Goal: Transaction & Acquisition: Book appointment/travel/reservation

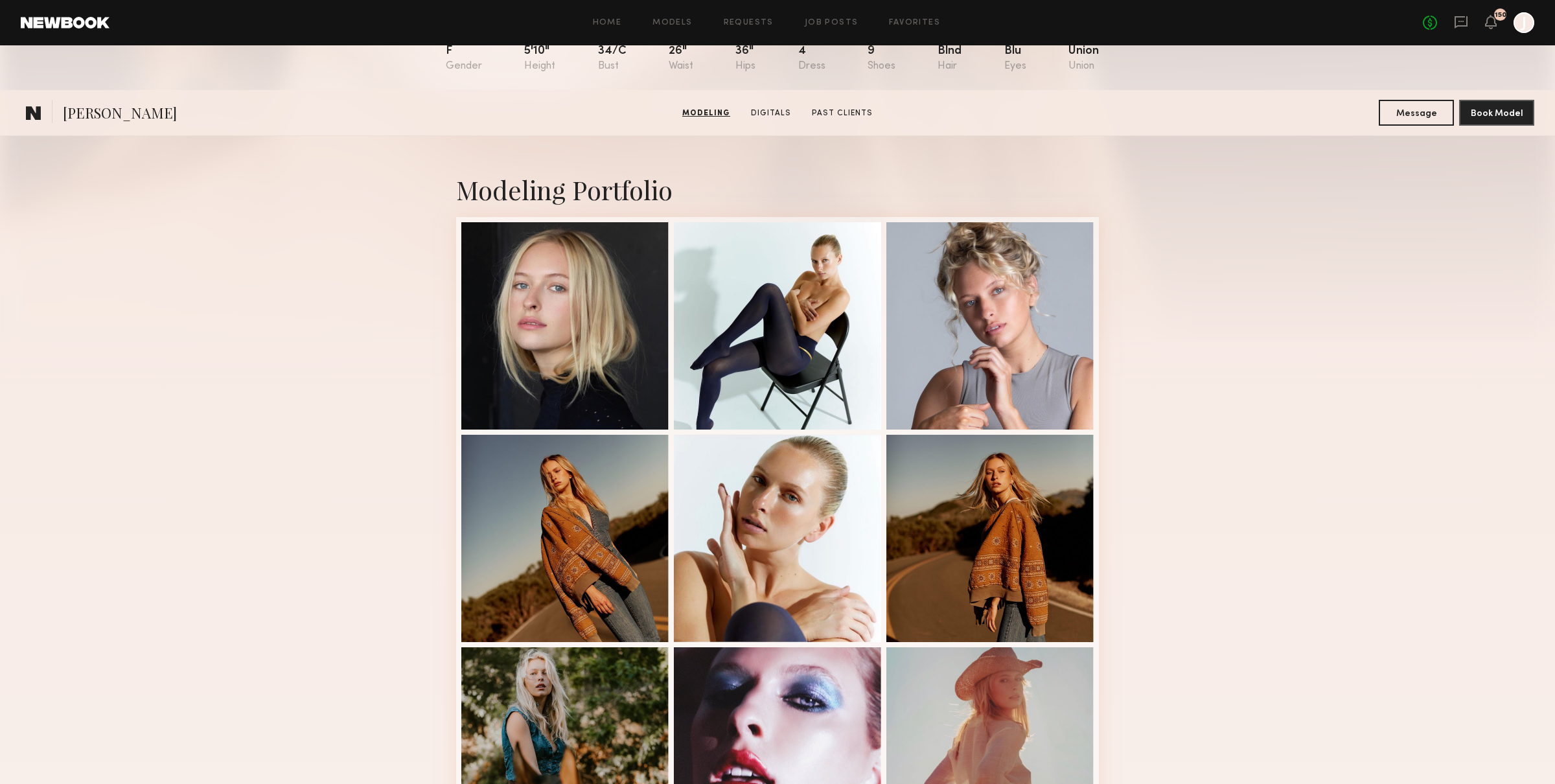
scroll to position [28, 0]
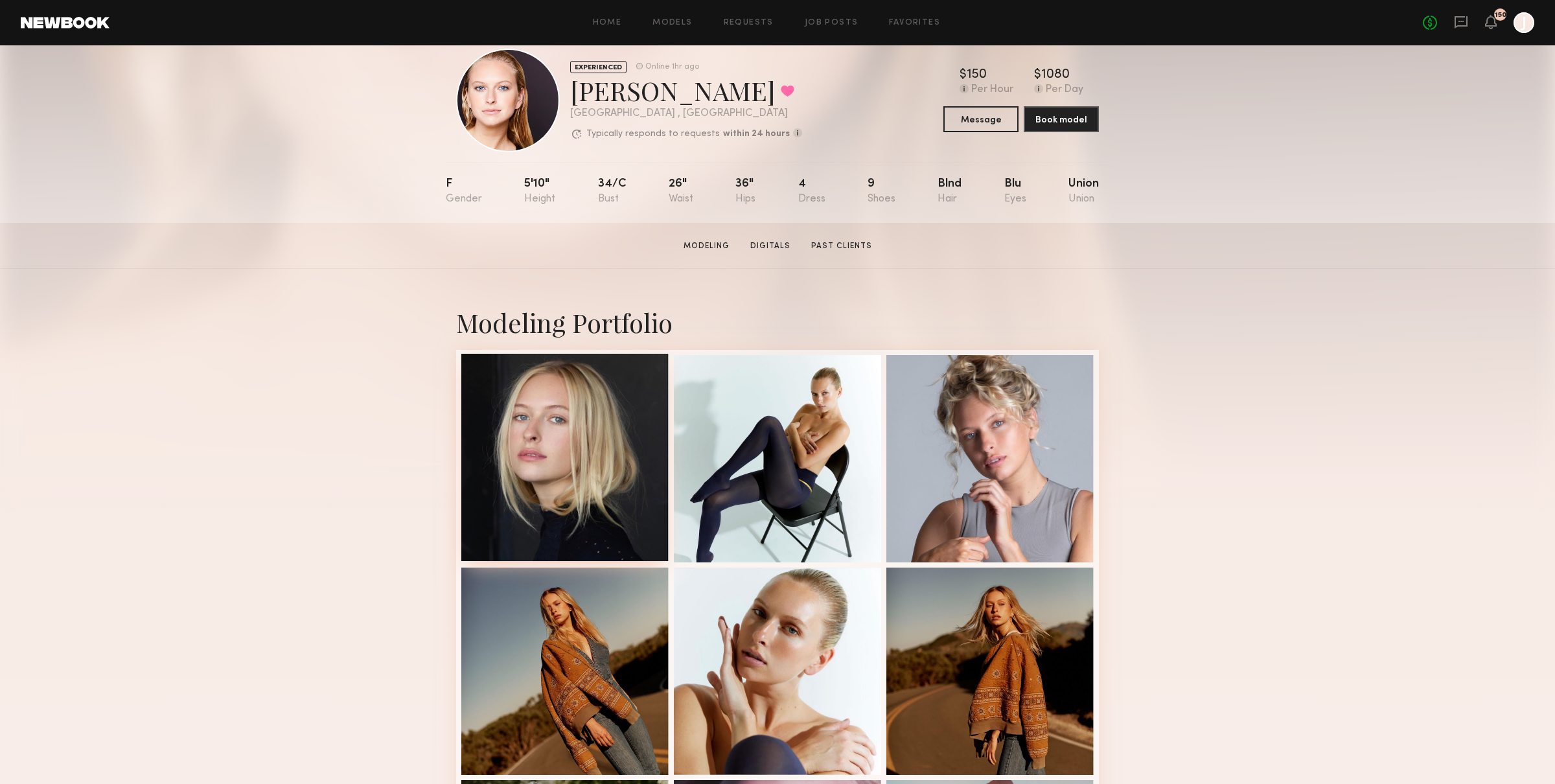
click at [559, 467] on div at bounding box center [565, 457] width 207 height 207
click at [1159, 462] on div "Modeling Portfolio View More" at bounding box center [778, 772] width 1555 height 1008
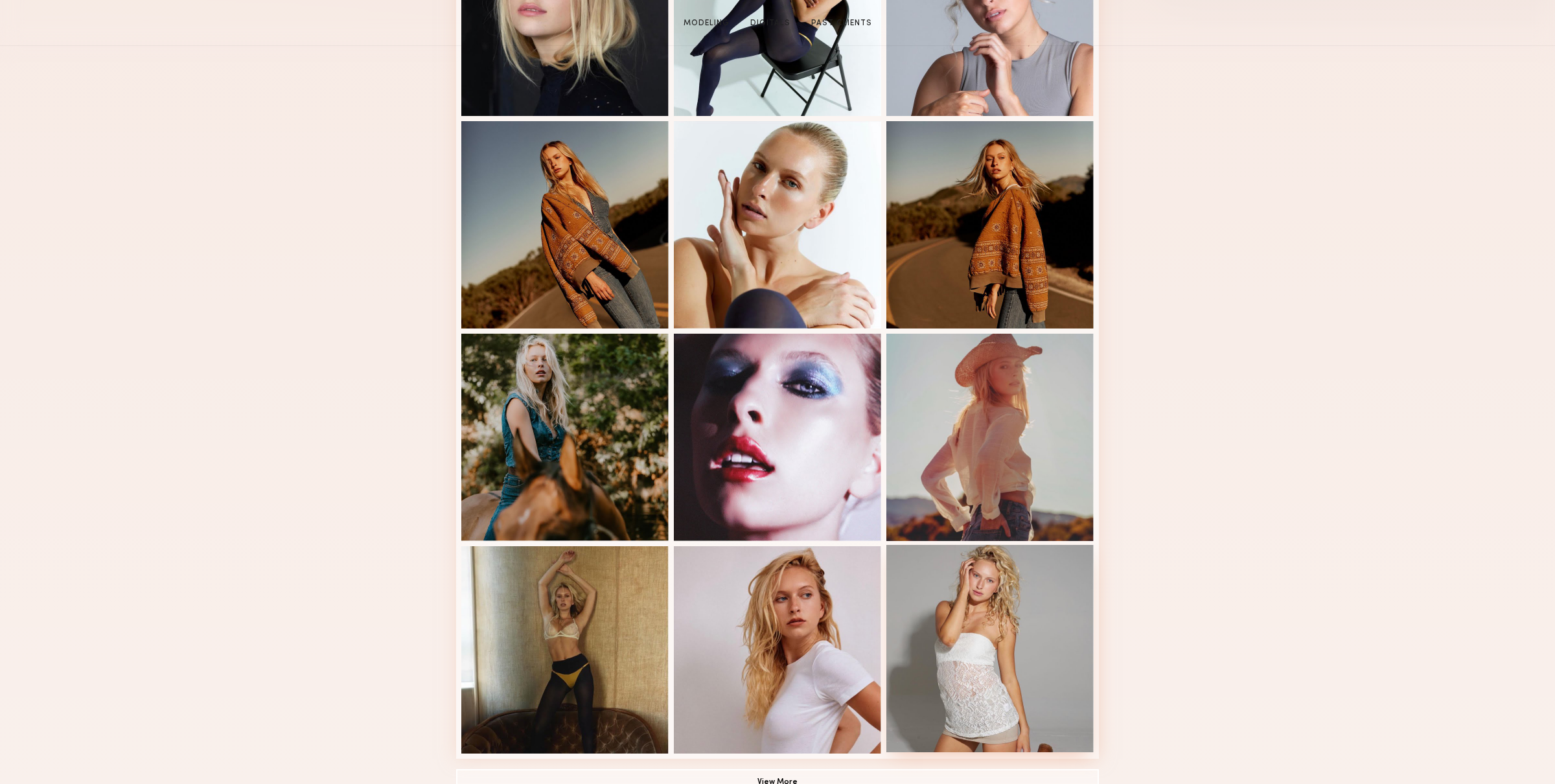
scroll to position [875, 0]
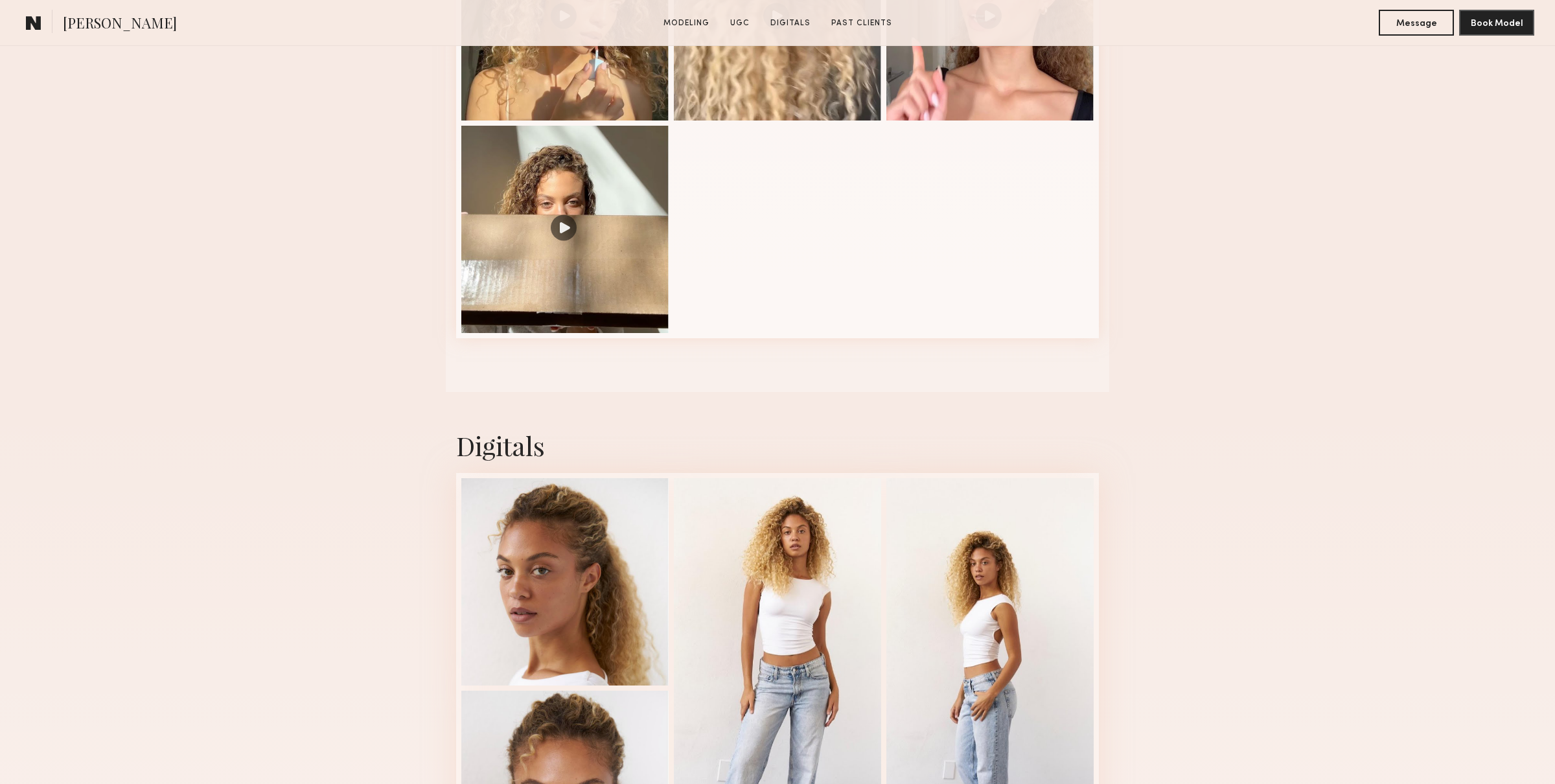
scroll to position [1811, 0]
